Goal: Find specific page/section: Find specific page/section

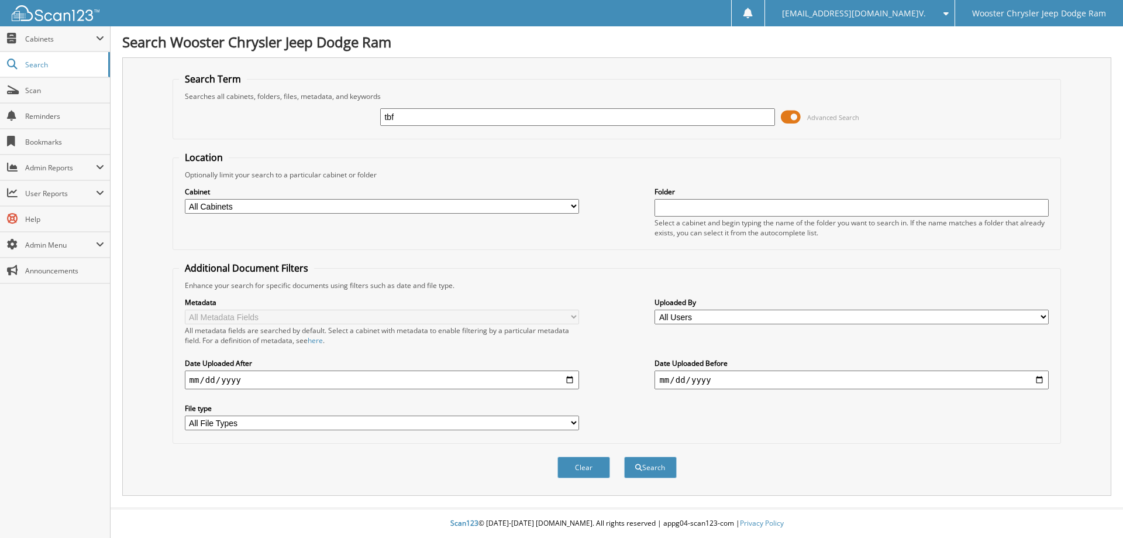
type input "tbf"
click at [624, 456] on button "Search" at bounding box center [650, 467] width 53 height 22
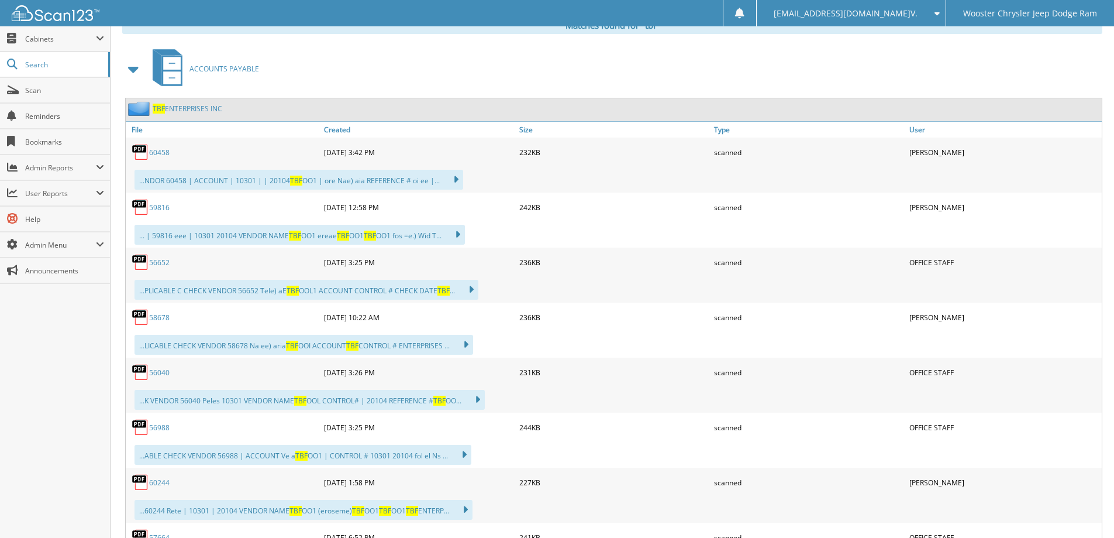
scroll to position [468, 0]
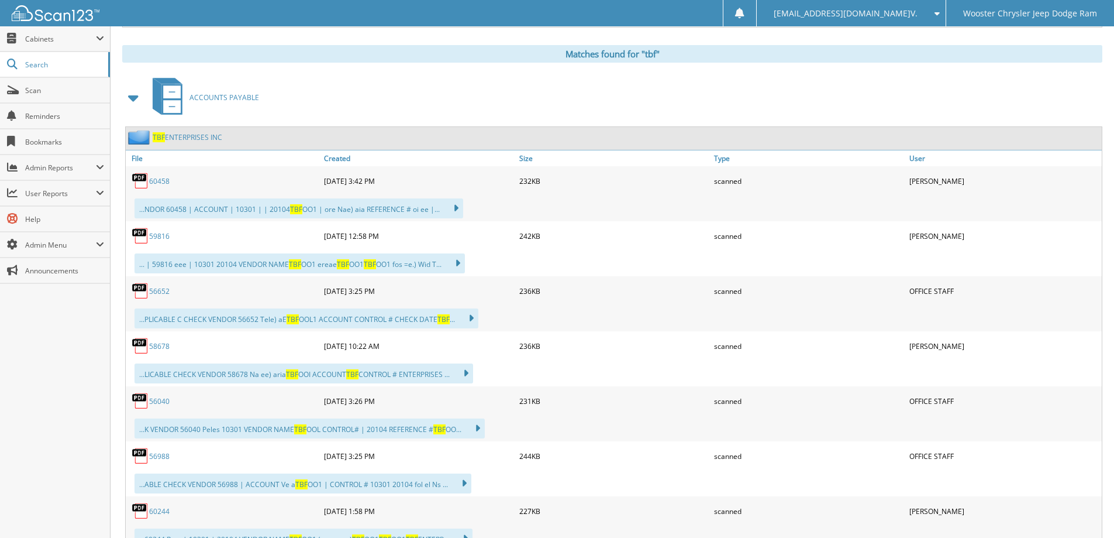
click at [158, 176] on div "60458" at bounding box center [223, 180] width 195 height 23
click at [157, 184] on link "60458" at bounding box center [159, 181] width 20 height 10
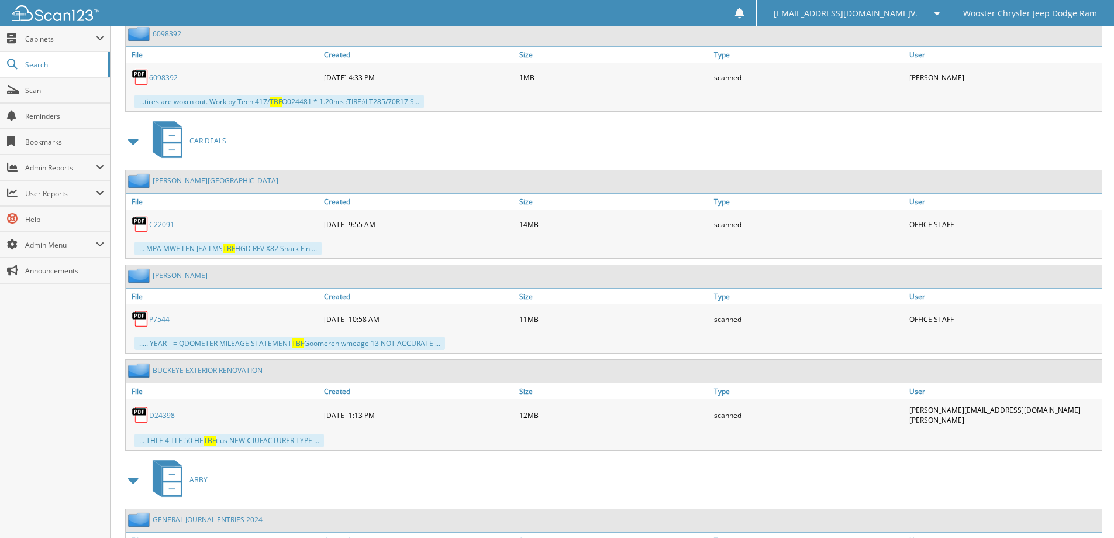
scroll to position [6318, 0]
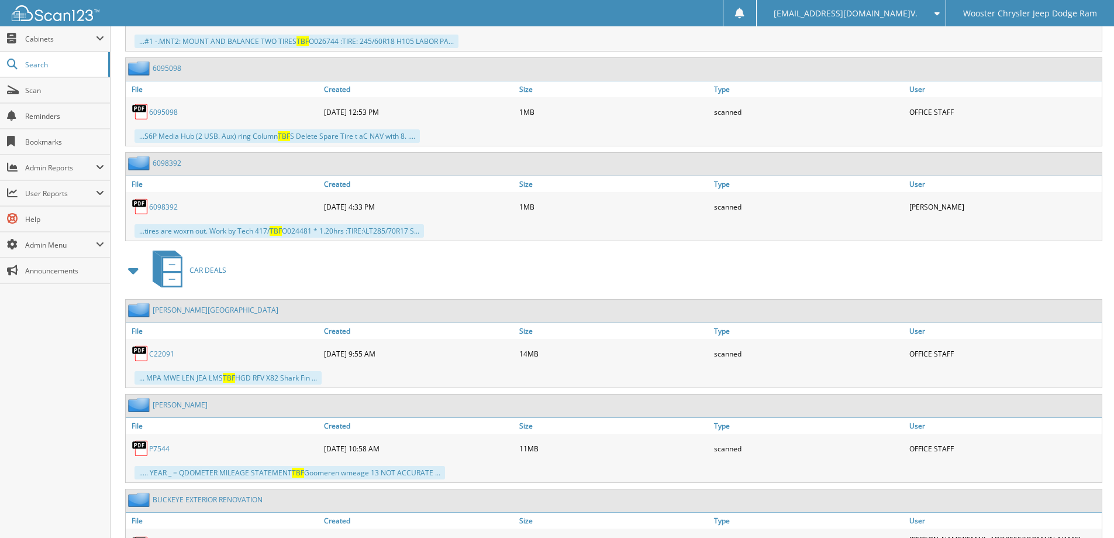
click at [138, 266] on span at bounding box center [134, 270] width 16 height 21
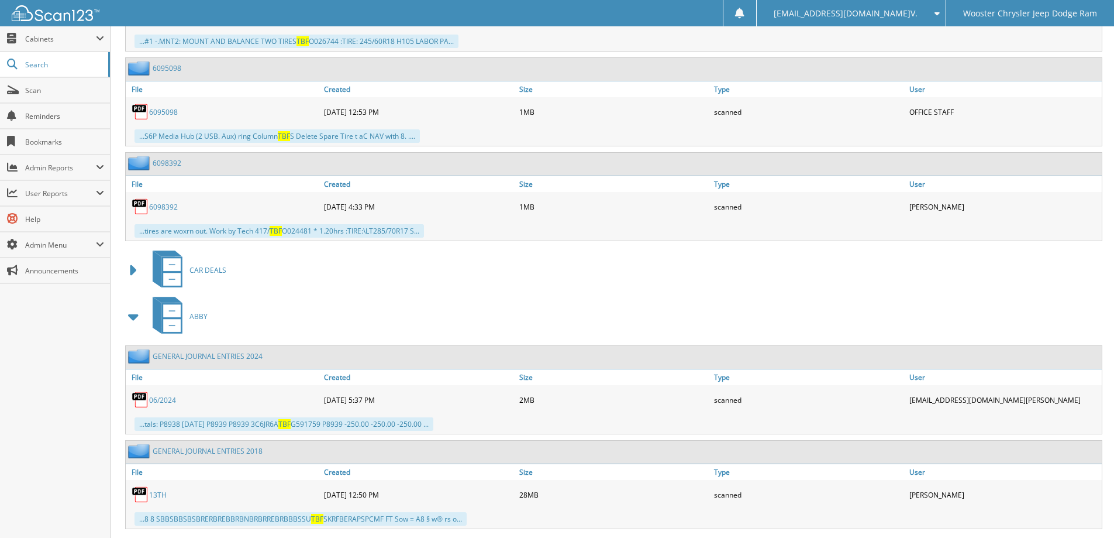
click at [136, 318] on span at bounding box center [134, 316] width 16 height 21
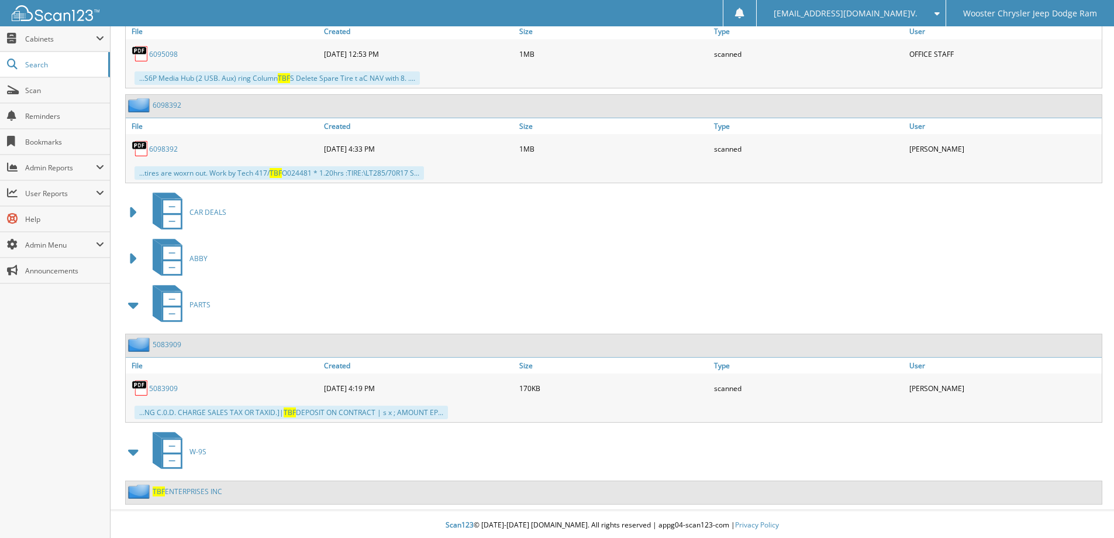
click at [135, 310] on span at bounding box center [134, 304] width 16 height 21
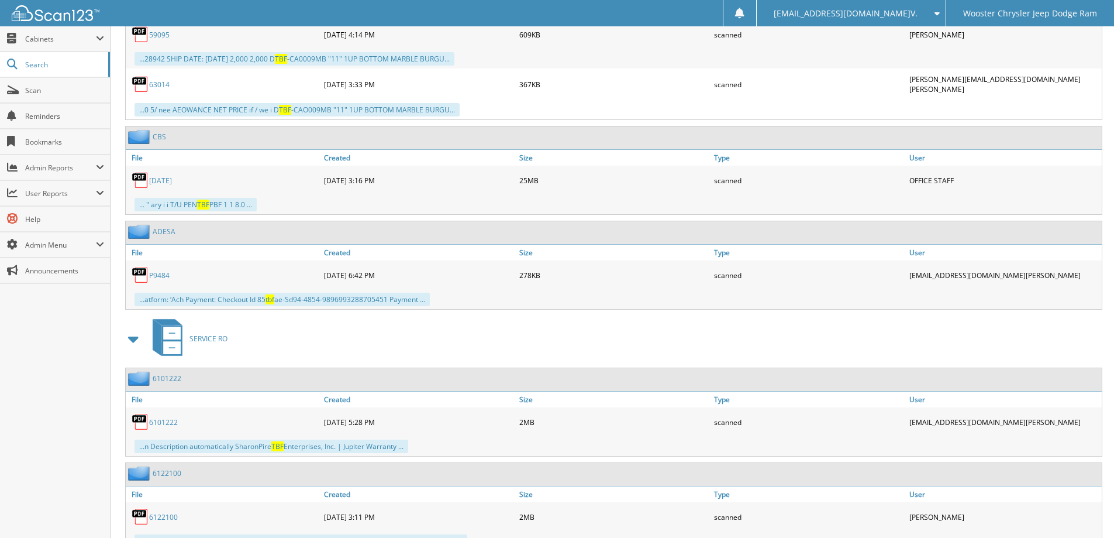
scroll to position [1654, 0]
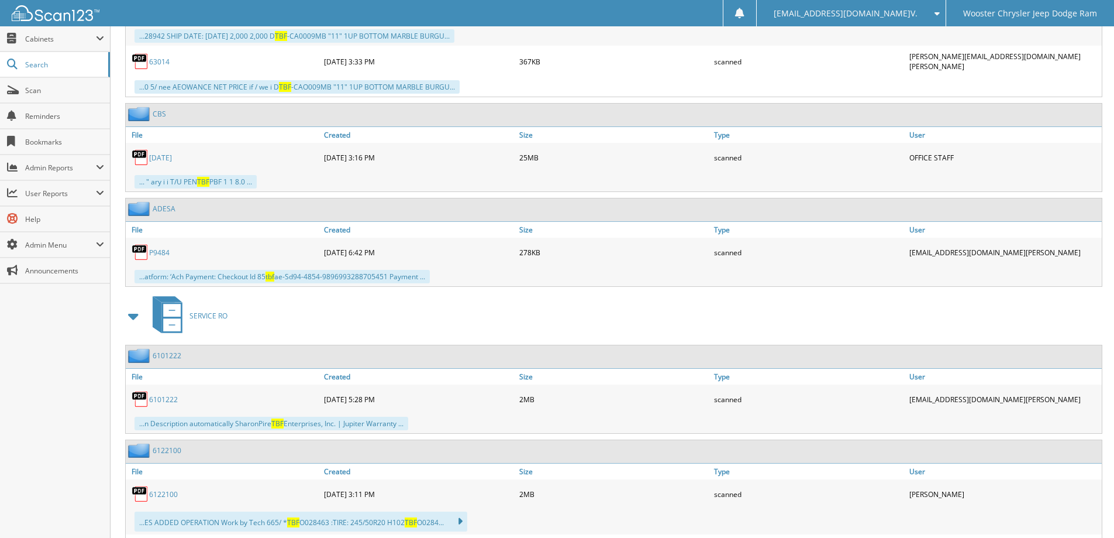
click at [128, 318] on span at bounding box center [134, 315] width 16 height 21
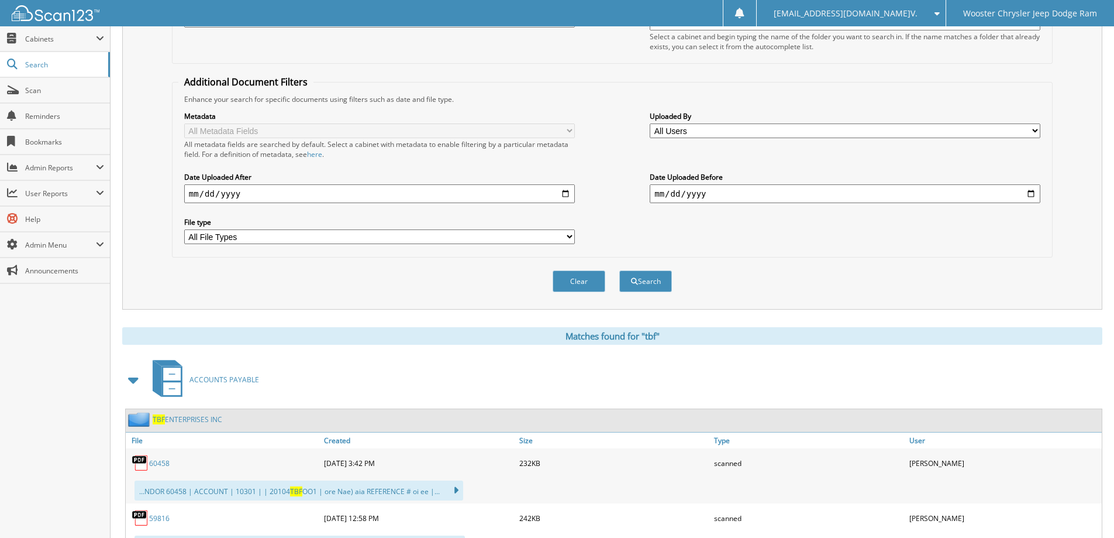
scroll to position [425, 0]
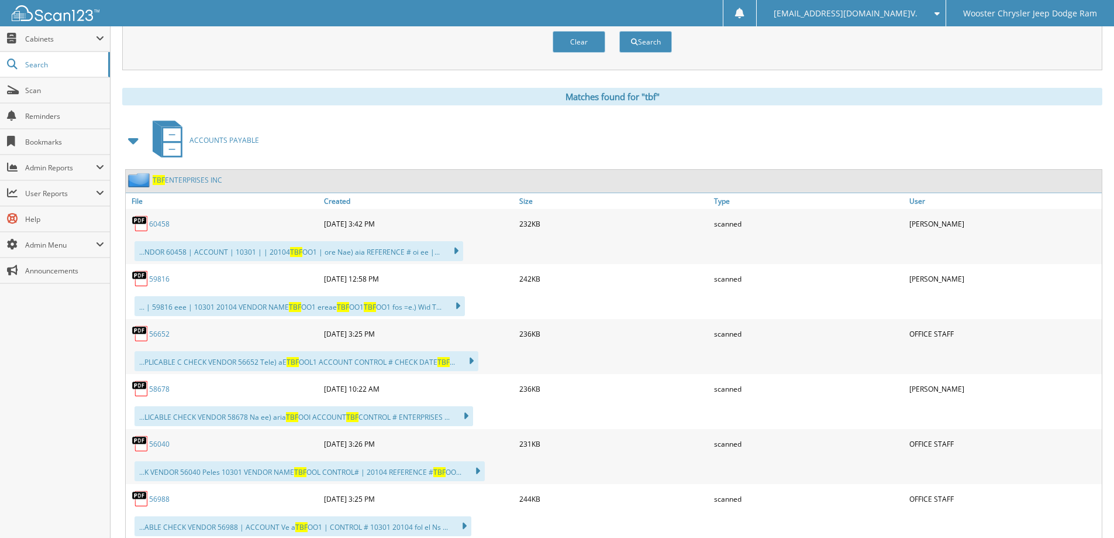
click at [194, 180] on link "TBF ENTERPRISES INC" at bounding box center [188, 180] width 70 height 10
